Goal: Find specific page/section: Find specific page/section

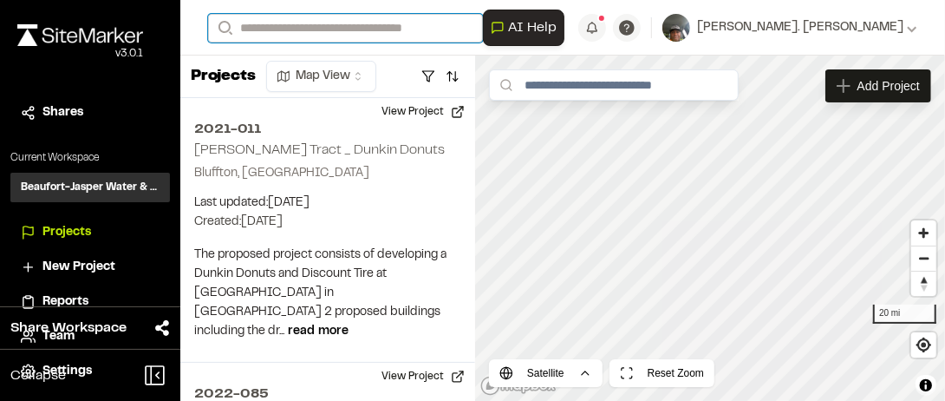
click at [278, 29] on input "Search" at bounding box center [345, 28] width 275 height 29
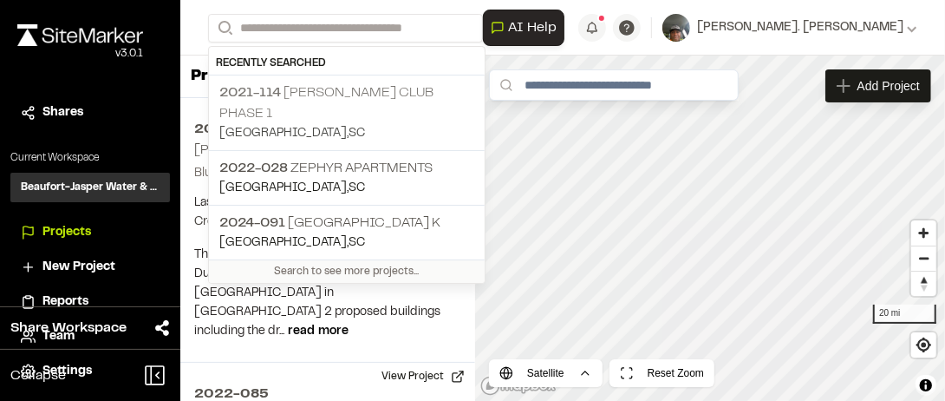
click at [281, 92] on span "2021-114" at bounding box center [250, 93] width 62 height 12
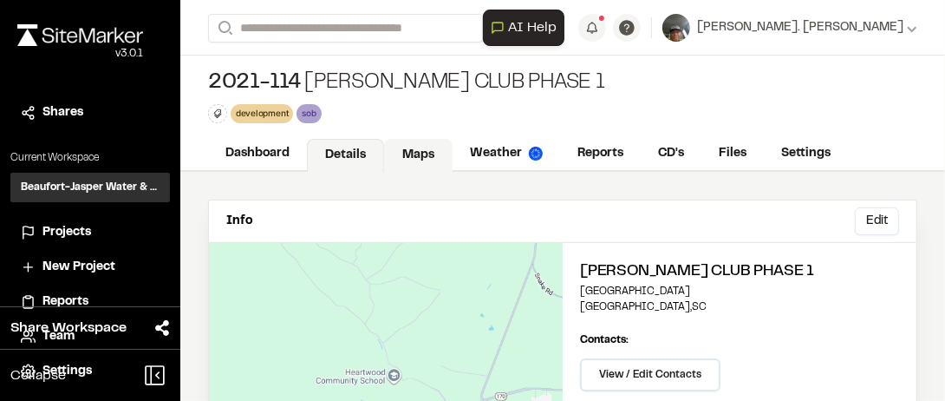
click at [416, 155] on link "Maps" at bounding box center [418, 155] width 68 height 33
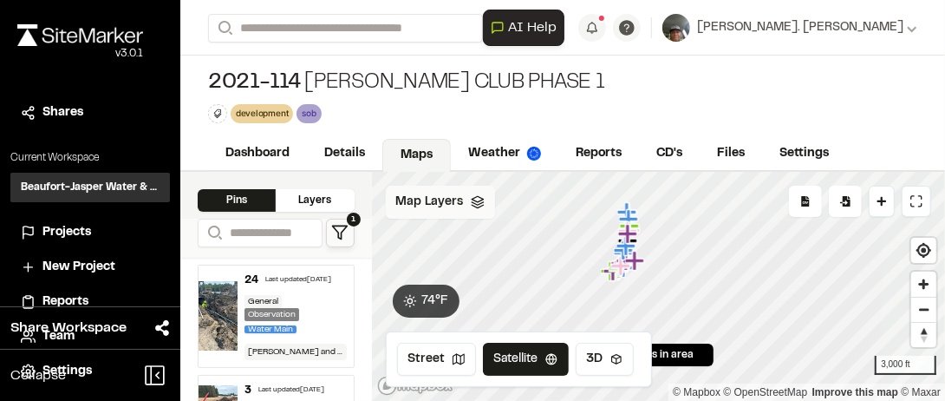
click at [481, 208] on div "Map Layers" at bounding box center [440, 202] width 109 height 33
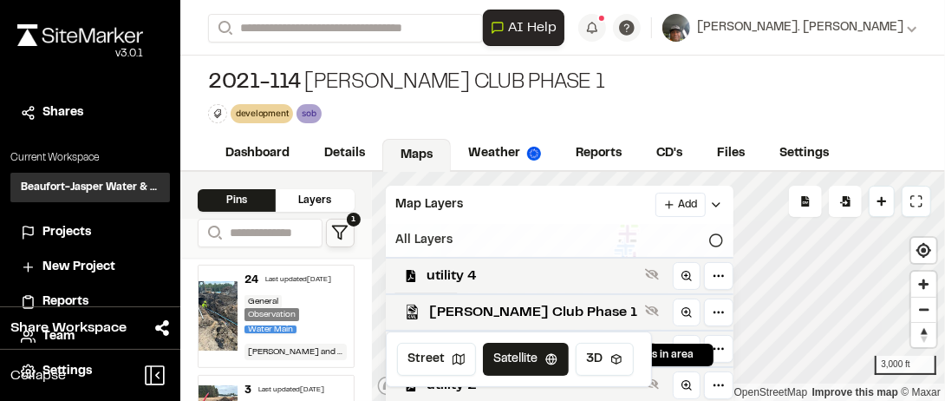
click at [709, 237] on icon at bounding box center [716, 240] width 14 height 14
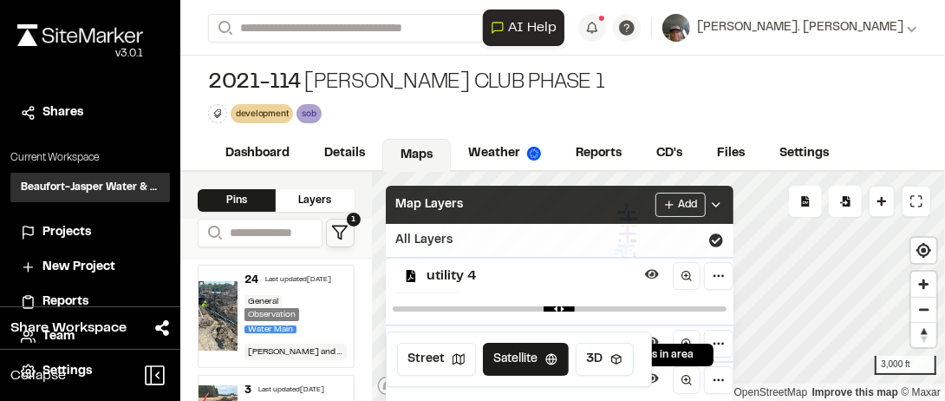
click at [515, 210] on div "Map Layers Add" at bounding box center [560, 205] width 348 height 38
